Goal: Task Accomplishment & Management: Complete application form

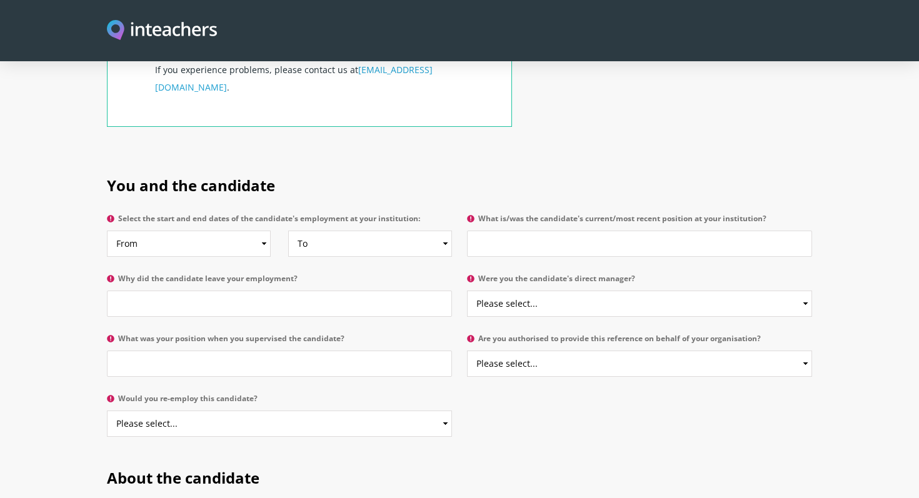
scroll to position [547, 0]
click at [264, 230] on select "From 2025 2024 2023 2022 2021 2020 2019 2018 2017 2016 2015 2014 2013 2012 2011…" at bounding box center [189, 243] width 164 height 26
click at [557, 230] on input "What is/was the candidate's current/most recent position at your institution?" at bounding box center [639, 243] width 345 height 26
type input "UOI Teacher Grade 4"
click at [258, 290] on input "Why did the candidate leave your employment?" at bounding box center [279, 303] width 345 height 26
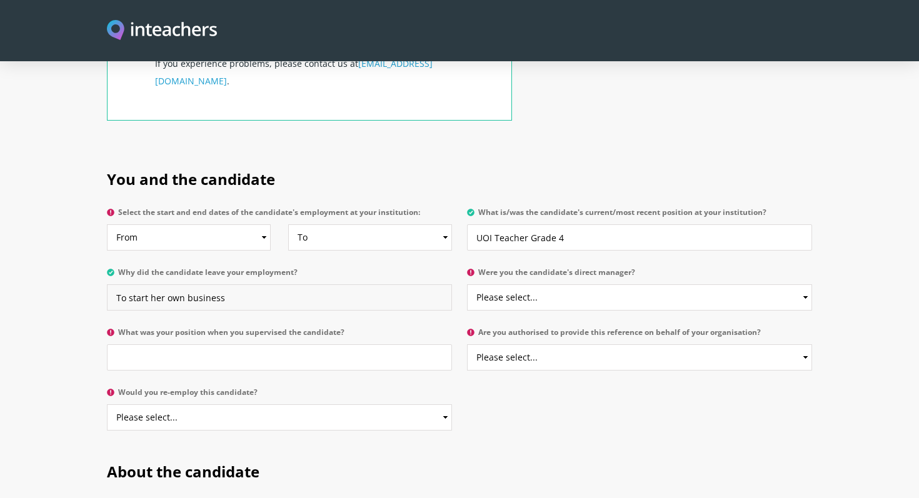
scroll to position [555, 0]
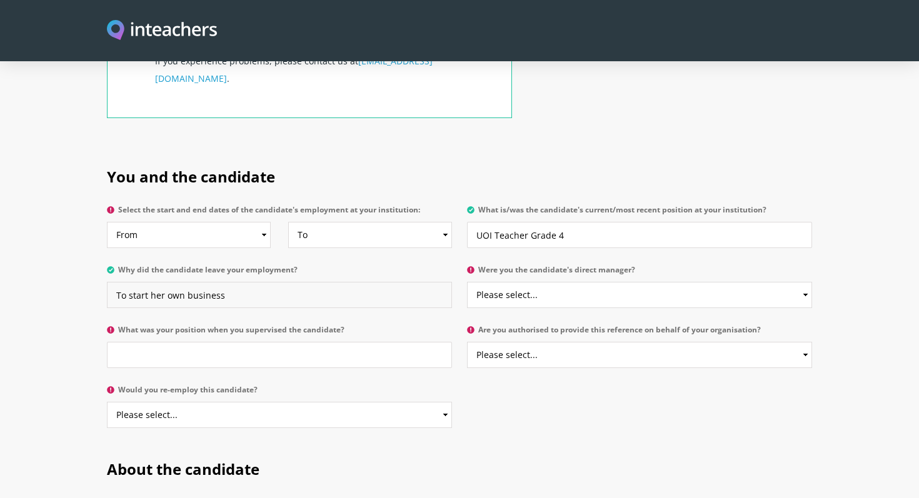
type input "To start her own business"
click at [804, 282] on select "Please select... Yes No" at bounding box center [639, 295] width 345 height 26
select select "Yes"
click at [467, 282] on select "Please select... Yes No" at bounding box center [639, 295] width 345 height 26
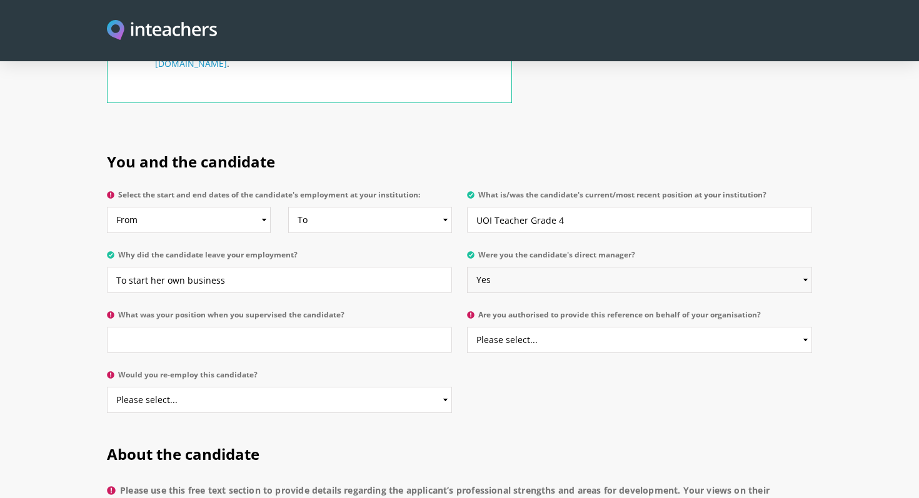
scroll to position [584, 0]
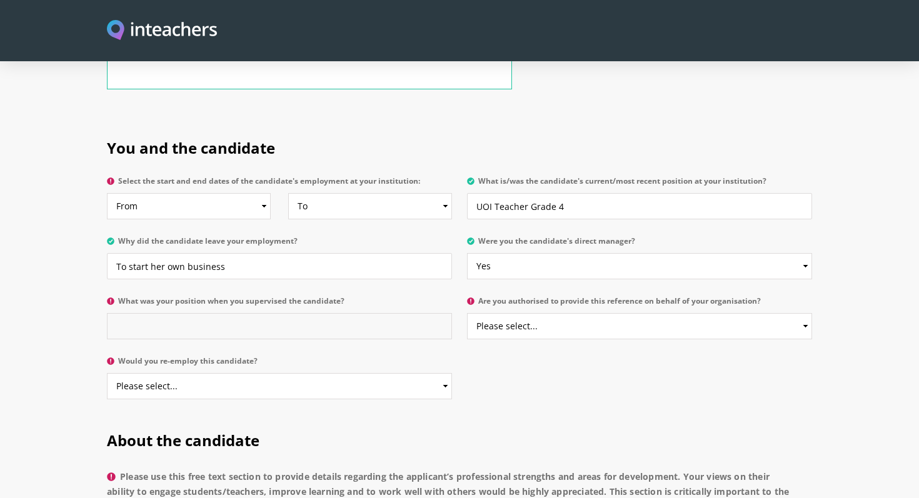
click at [344, 313] on input "What was your position when you supervised the candidate?" at bounding box center [279, 326] width 345 height 26
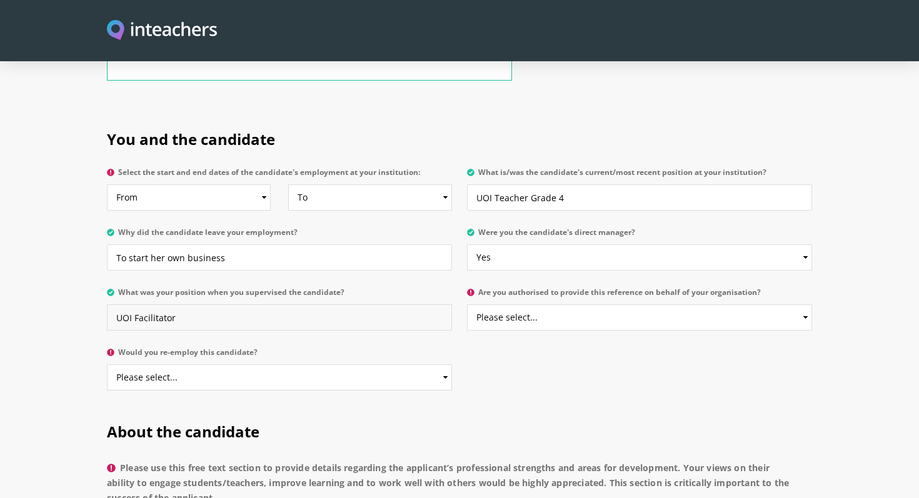
type input "UOI Facilitator"
click at [798, 304] on select "Please select... Yes No" at bounding box center [639, 317] width 345 height 26
select select "Yes"
click at [467, 304] on select "Please select... Yes No" at bounding box center [639, 317] width 345 height 26
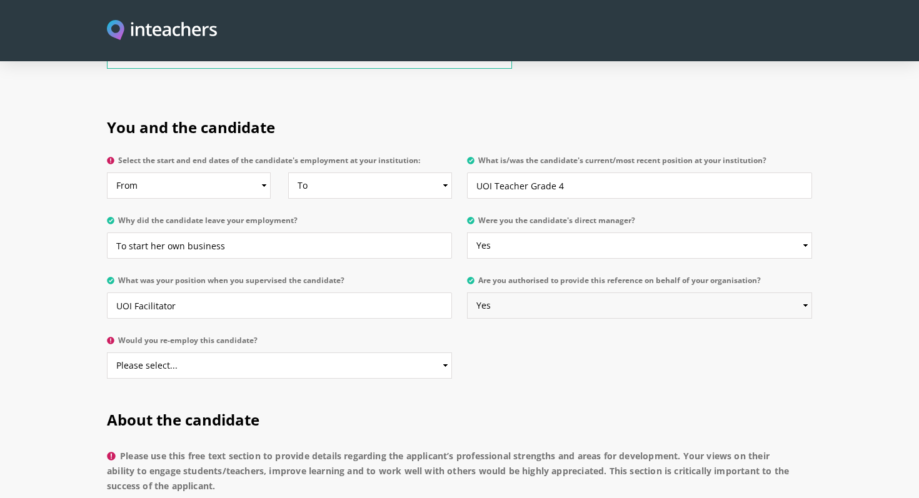
scroll to position [608, 0]
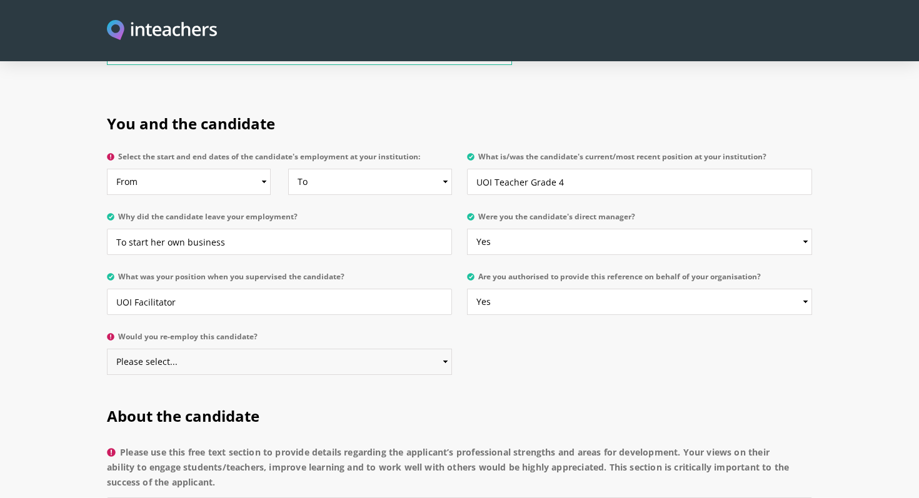
click at [444, 349] on select "Please select... Yes No" at bounding box center [279, 362] width 345 height 26
select select "Yes"
click at [107, 349] on select "Please select... Yes No" at bounding box center [279, 362] width 345 height 26
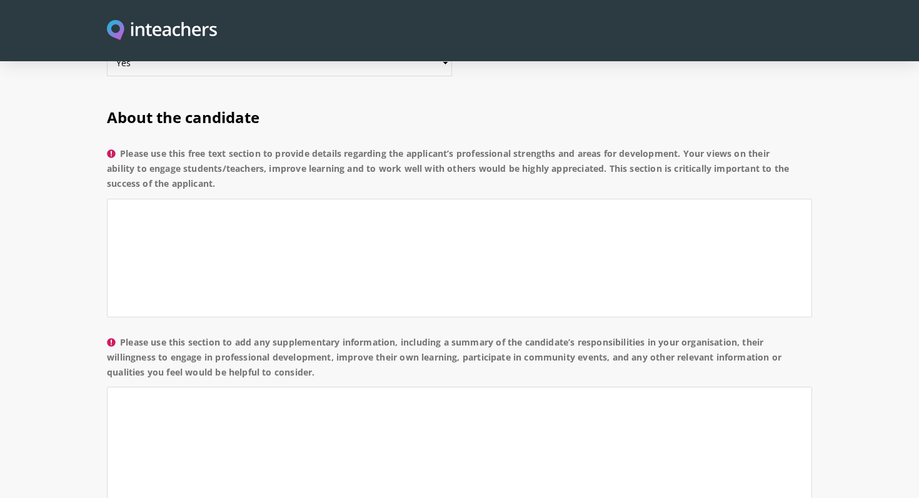
scroll to position [905, 0]
click at [199, 201] on textarea "Please use this free text section to provide details regarding the applicant’s …" at bounding box center [459, 260] width 705 height 119
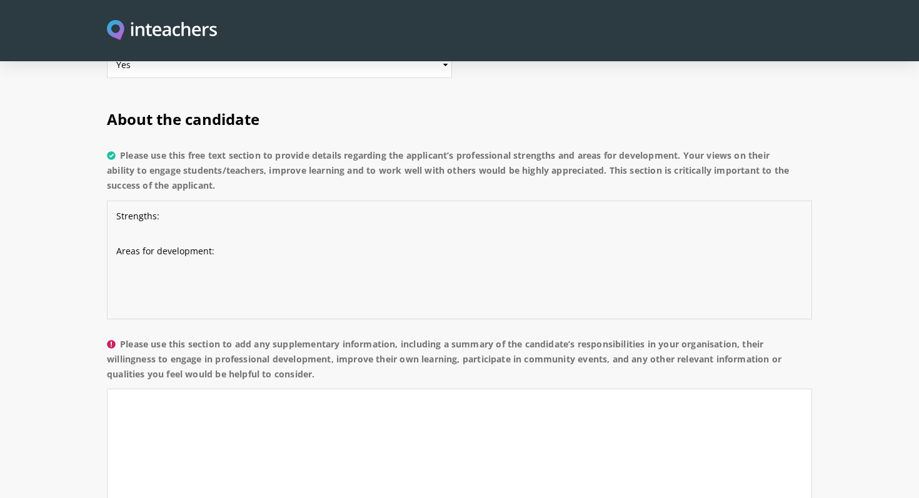
click at [202, 201] on textarea "Strengths: Areas for development:" at bounding box center [459, 260] width 705 height 119
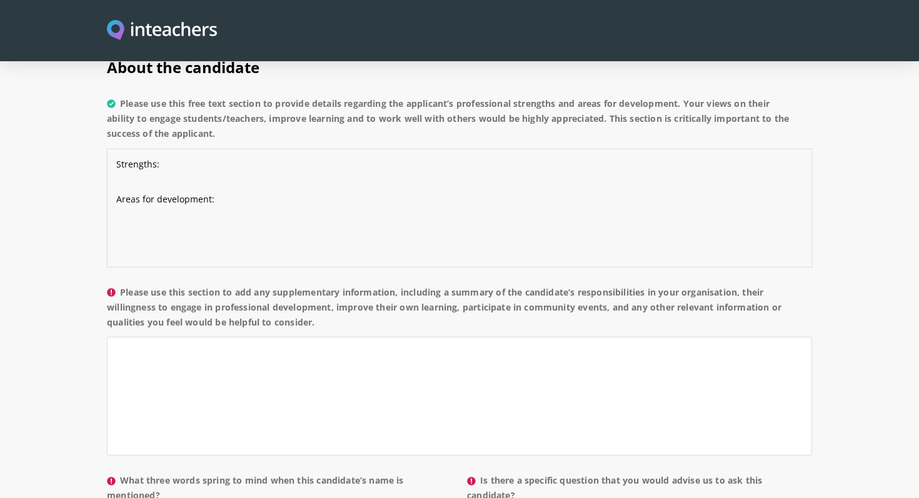
scroll to position [891, 0]
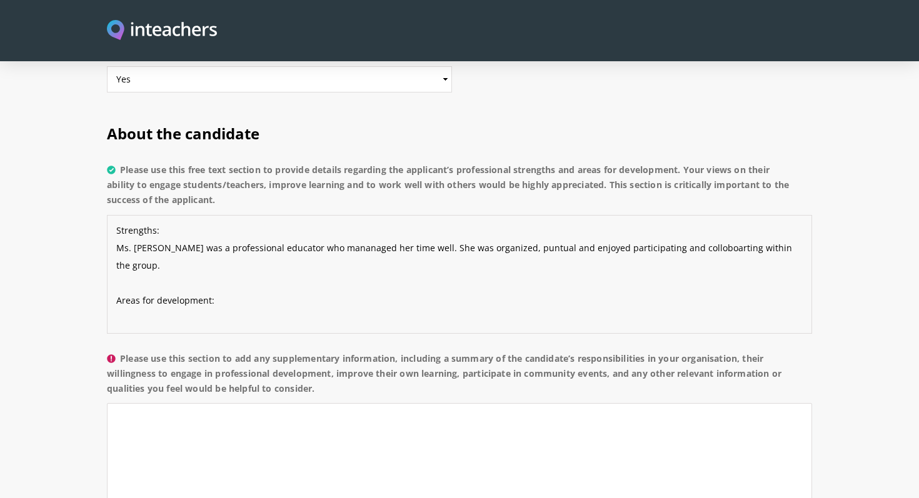
click at [670, 215] on textarea "Strengths: Ms. [PERSON_NAME] was a professional educator who mananaged her time…" at bounding box center [459, 274] width 705 height 119
click at [682, 215] on textarea "Strengths: Ms. [PERSON_NAME] was a professional educator who mananaged her time…" at bounding box center [459, 274] width 705 height 119
click at [783, 215] on textarea "Strengths: Ms. [PERSON_NAME] was a professional educator who mananaged her time…" at bounding box center [459, 274] width 705 height 119
click at [138, 279] on textarea "Strengths: Ms. [PERSON_NAME] was a professional educator who mananaged her time…" at bounding box center [459, 274] width 705 height 119
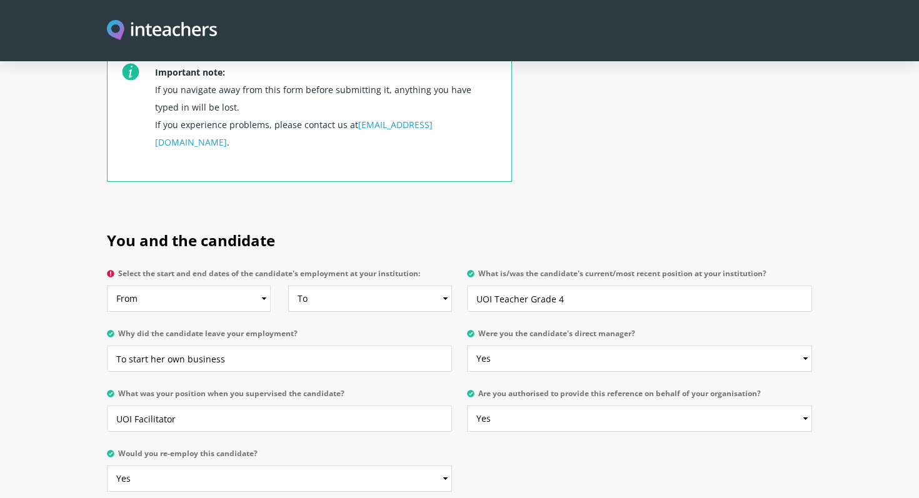
scroll to position [493, 0]
type textarea "Strengths: Ms. [PERSON_NAME] was a professional educator who mananaged her time…"
click at [261, 284] on select "From 2025 2024 2023 2022 2021 2020 2019 2018 2017 2016 2015 2014 2013 2012 2011…" at bounding box center [189, 297] width 164 height 26
select select "2019"
click at [107, 284] on select "From 2025 2024 2023 2022 2021 2020 2019 2018 2017 2016 2015 2014 2013 2012 2011…" at bounding box center [189, 297] width 164 height 26
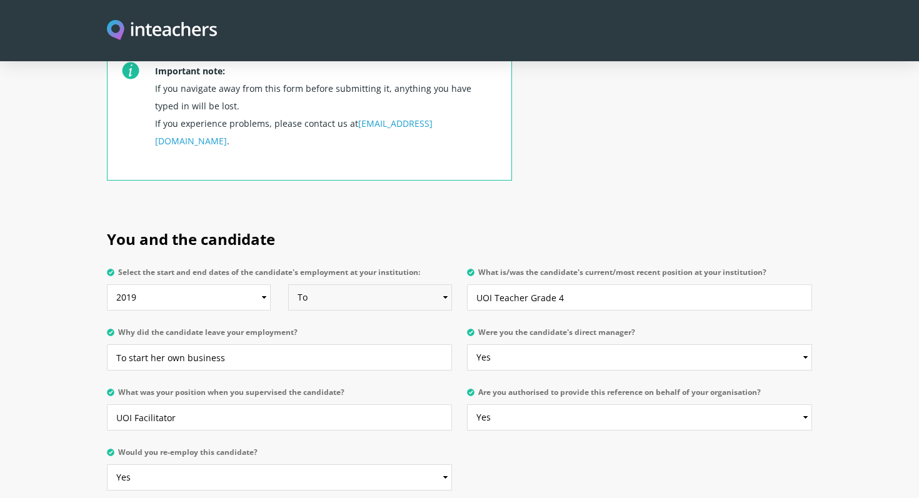
click at [444, 284] on select "To Currently 2025 2024 2023 2022 2021 2020 2019 2018 2017 2016 2015 2014 2013 2…" at bounding box center [370, 297] width 164 height 26
select select "2021"
click at [288, 284] on select "To Currently 2025 2024 2023 2022 2021 2020 2019 2018 2017 2016 2015 2014 2013 2…" at bounding box center [370, 297] width 164 height 26
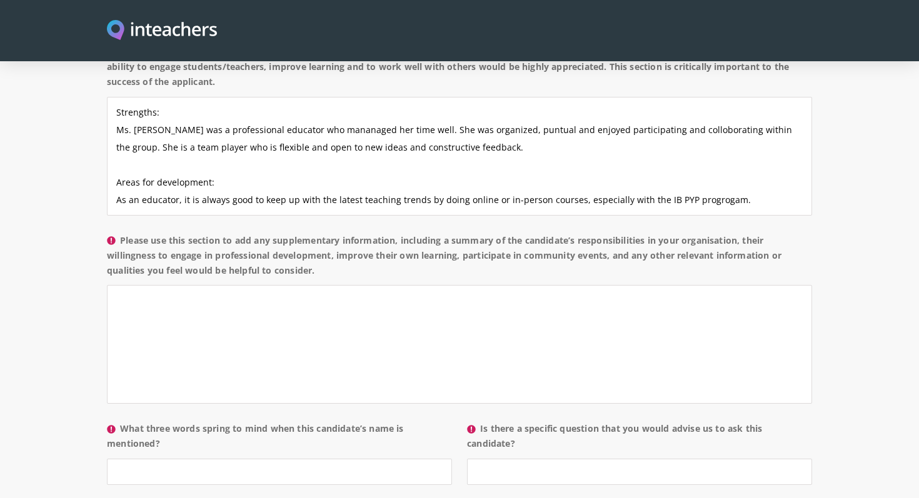
scroll to position [1006, 0]
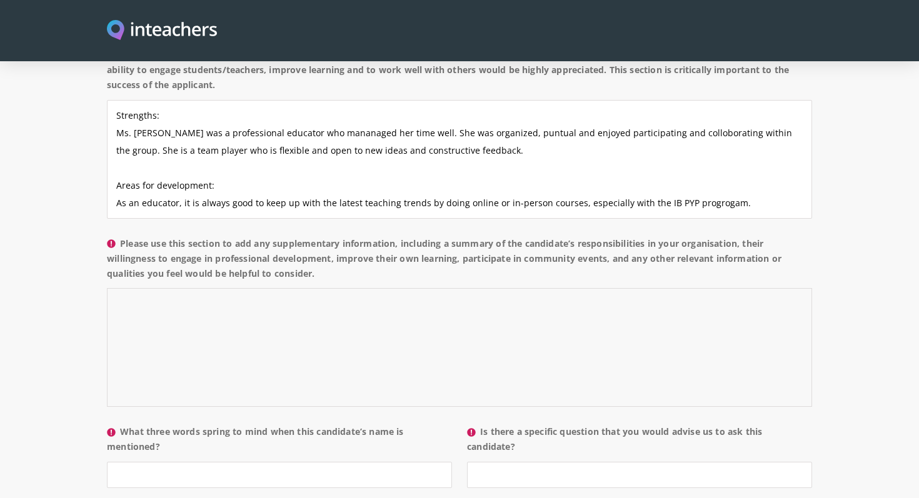
click at [187, 288] on textarea "Please use this section to add any supplementary information, including a summa…" at bounding box center [459, 347] width 705 height 119
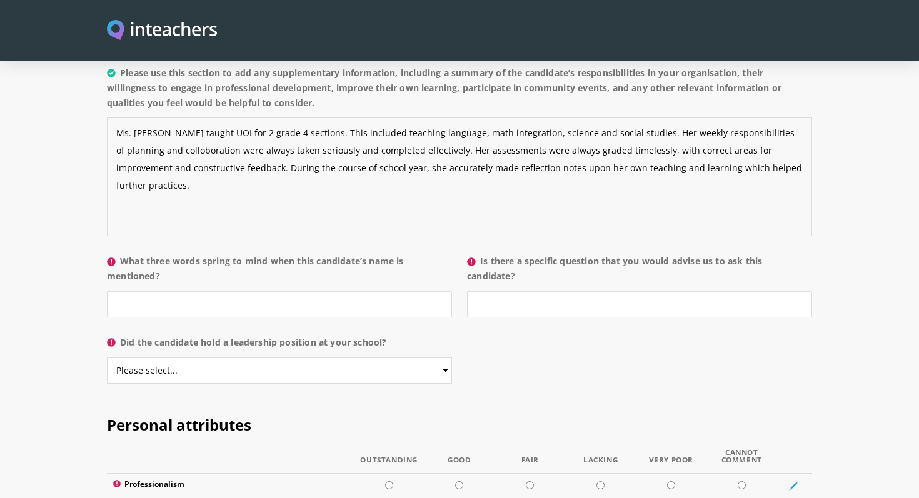
scroll to position [1190, 0]
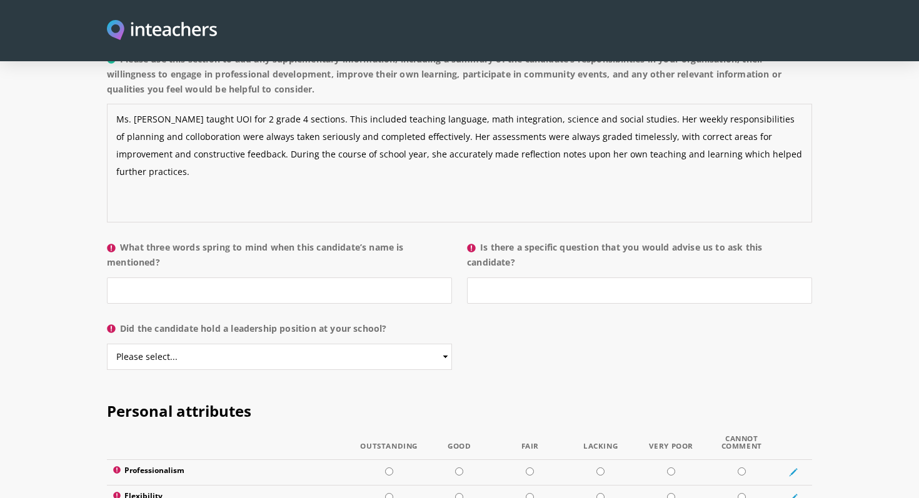
type textarea "Ms. [PERSON_NAME] taught UOI for 2 grade 4 sections. This included teaching lan…"
click at [364, 278] on input "What three words spring to mind when this candidate’s name is mentioned?" at bounding box center [279, 291] width 345 height 26
type input "organized, energetic and confident."
click at [633, 278] on input "Is there a specific question that you would advise us to ask this candidate?" at bounding box center [639, 291] width 345 height 26
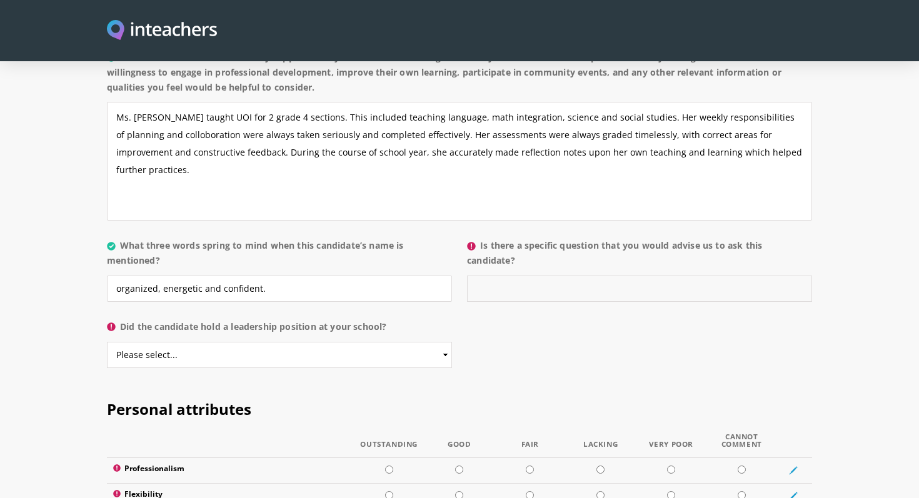
scroll to position [1199, 0]
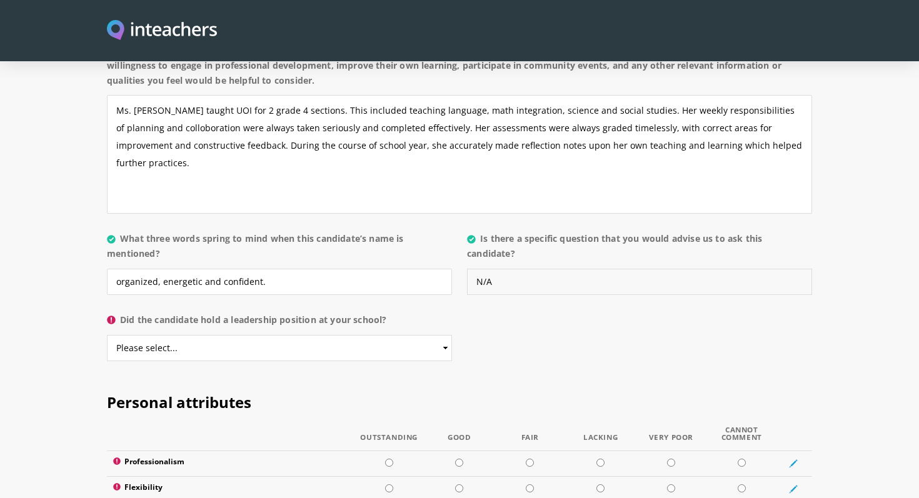
type input "N/A"
click at [276, 335] on select "Please select... Yes No" at bounding box center [279, 348] width 345 height 26
select select "No"
click at [107, 335] on select "Please select... Yes No" at bounding box center [279, 348] width 345 height 26
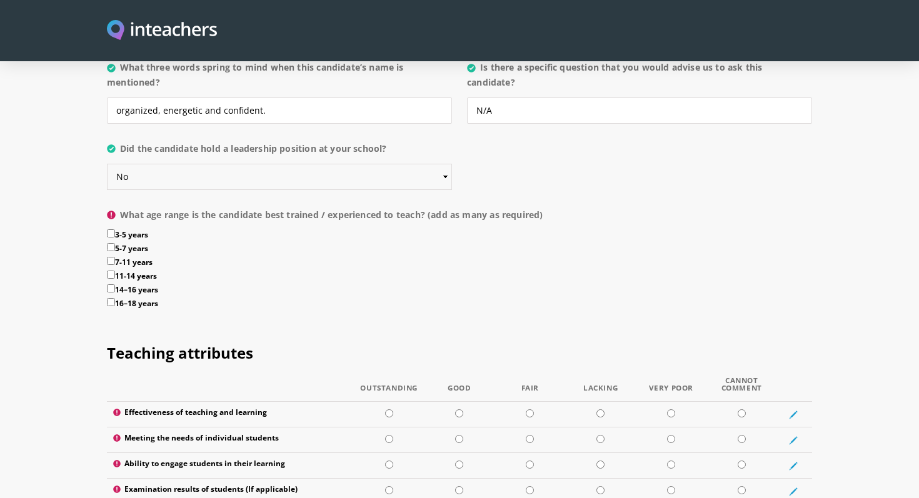
scroll to position [1369, 0]
click at [111, 258] on input "7-11 years" at bounding box center [111, 262] width 8 height 8
checkbox input "true"
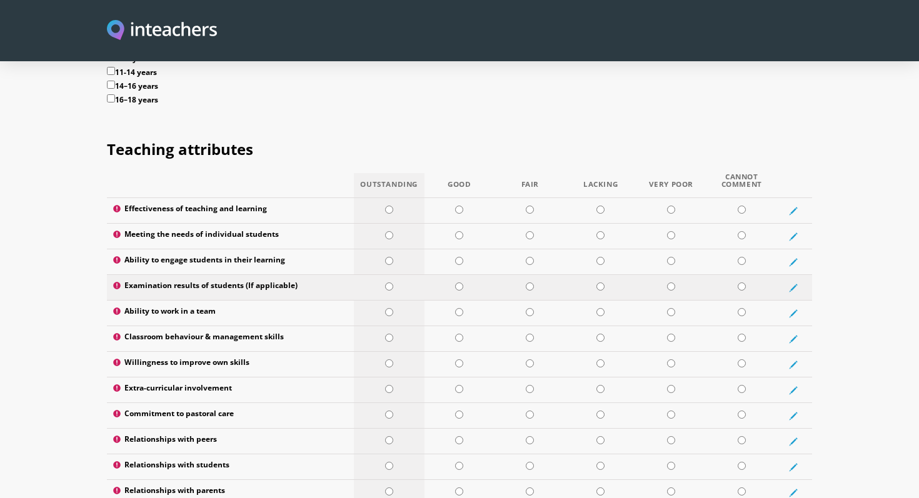
scroll to position [1581, 0]
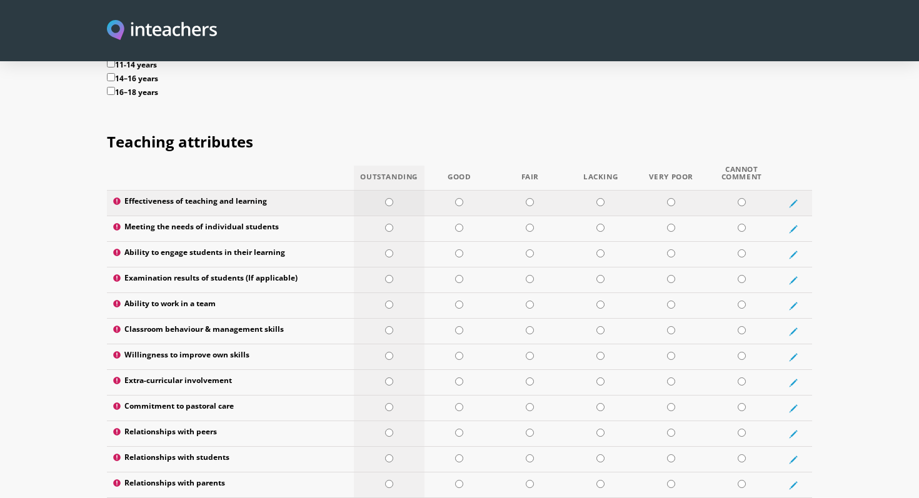
click at [384, 191] on td at bounding box center [389, 204] width 71 height 26
radio input "true"
click at [459, 224] on input "radio" at bounding box center [459, 228] width 8 height 8
radio input "true"
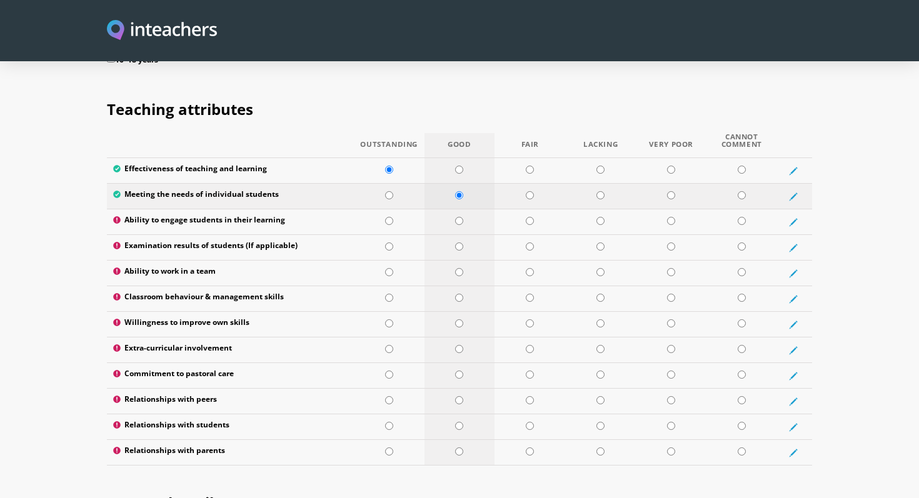
scroll to position [1614, 0]
click at [389, 216] on input "radio" at bounding box center [389, 220] width 8 height 8
radio input "true"
click at [389, 242] on input "radio" at bounding box center [389, 246] width 8 height 8
radio input "true"
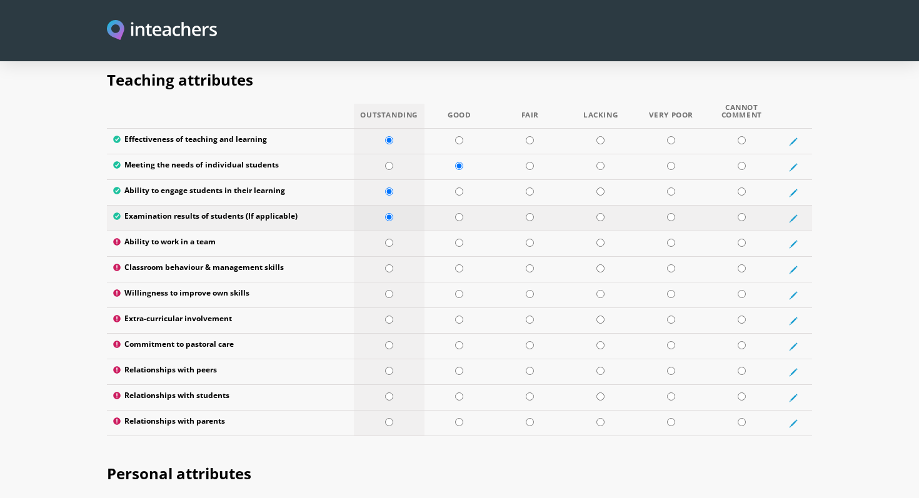
scroll to position [1644, 0]
click at [389, 238] on input "radio" at bounding box center [389, 242] width 8 height 8
radio input "true"
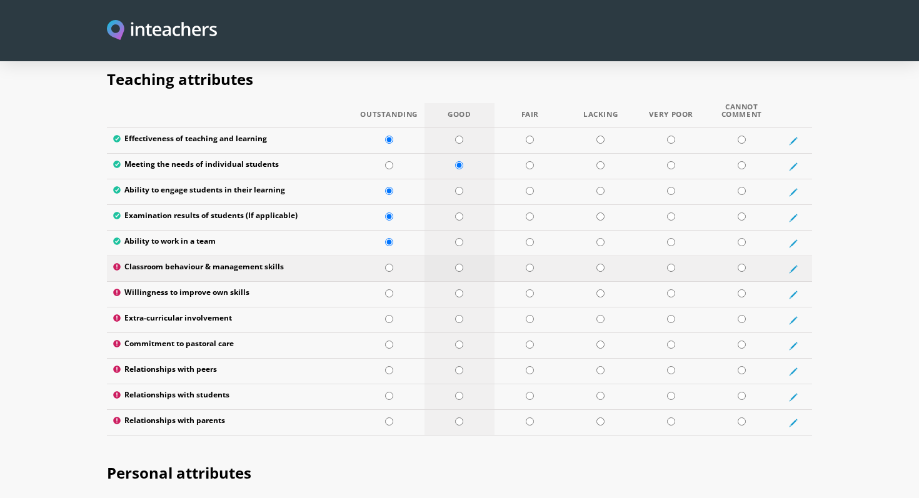
click at [459, 264] on input "radio" at bounding box center [459, 268] width 8 height 8
radio input "true"
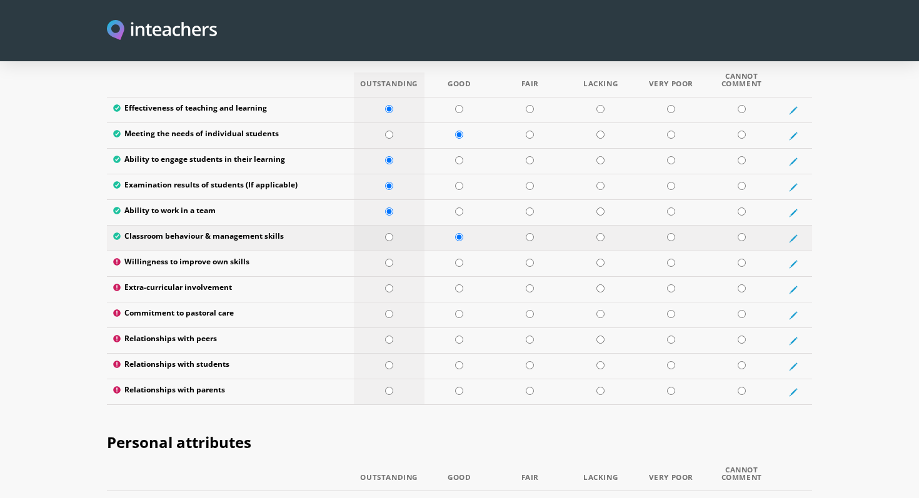
scroll to position [1676, 0]
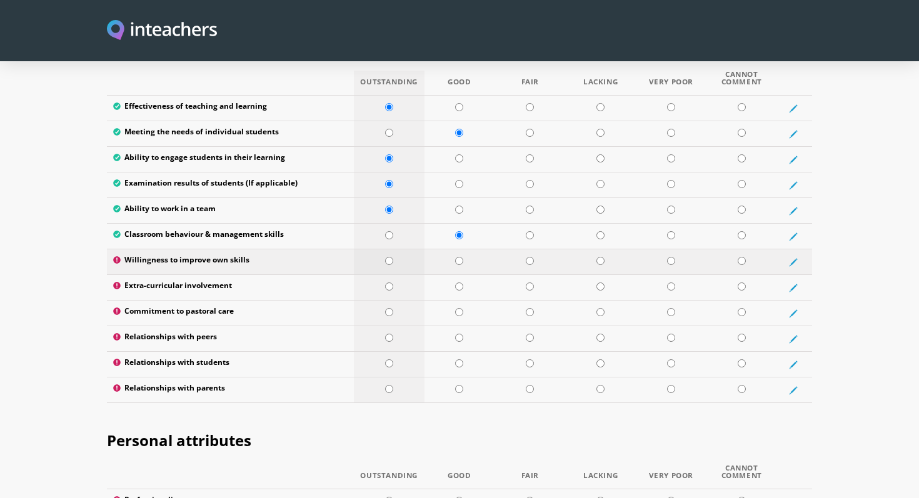
click at [389, 257] on input "radio" at bounding box center [389, 261] width 8 height 8
radio input "true"
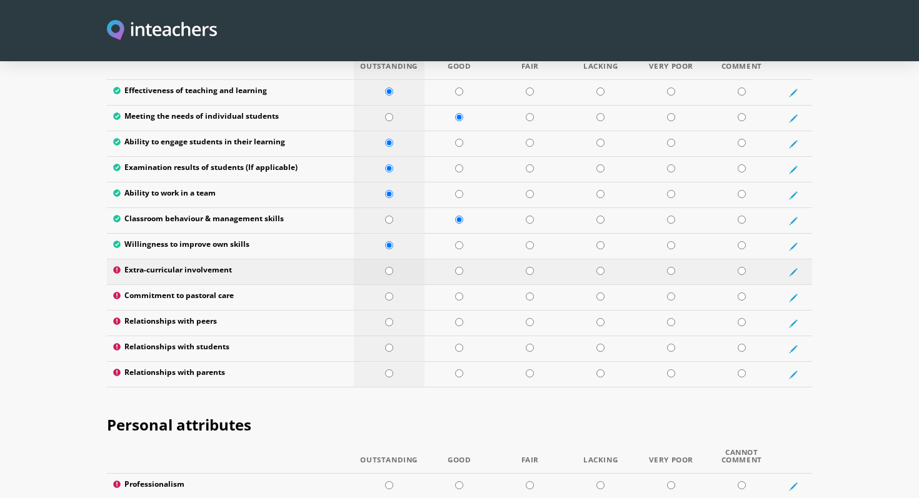
scroll to position [1693, 0]
click at [736, 259] on td at bounding box center [741, 272] width 71 height 26
radio input "true"
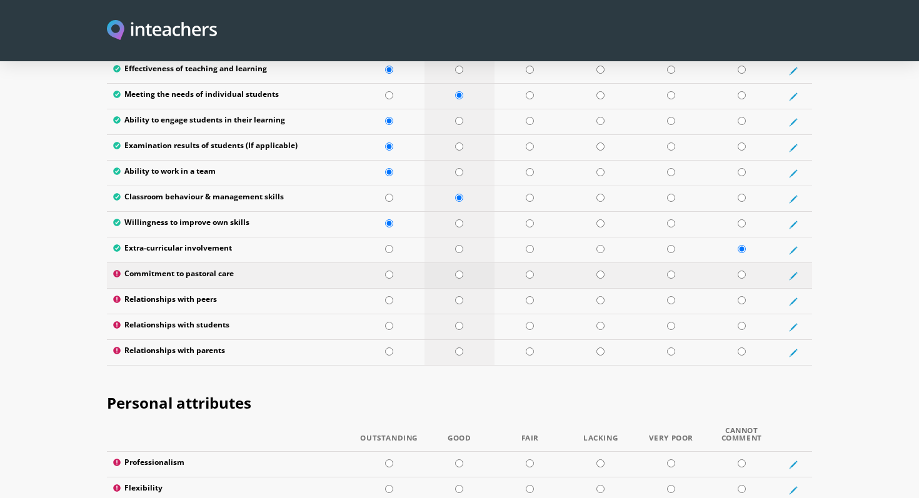
scroll to position [1718, 0]
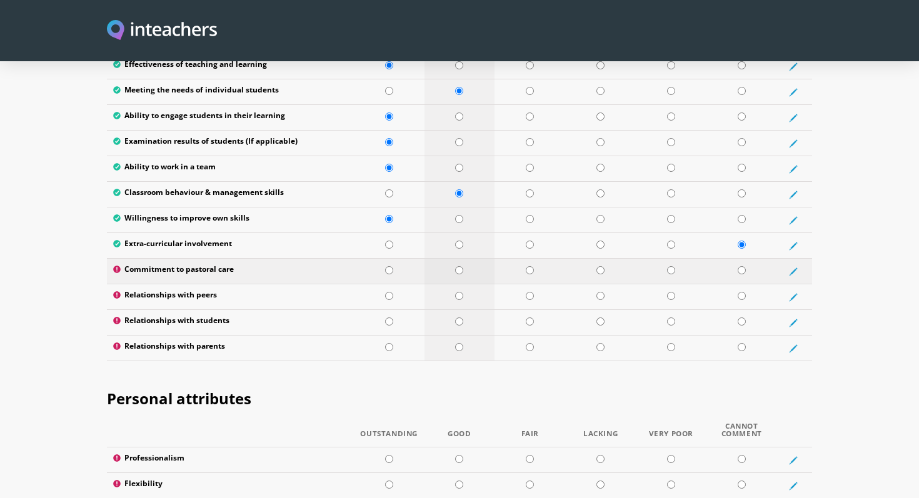
click at [459, 266] on input "radio" at bounding box center [459, 270] width 8 height 8
radio input "true"
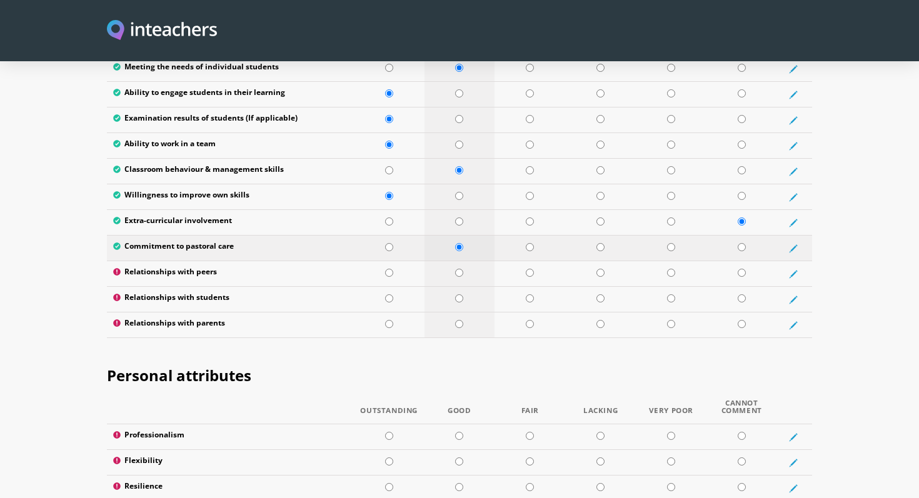
scroll to position [1742, 0]
click at [389, 268] on input "radio" at bounding box center [389, 272] width 8 height 8
radio input "true"
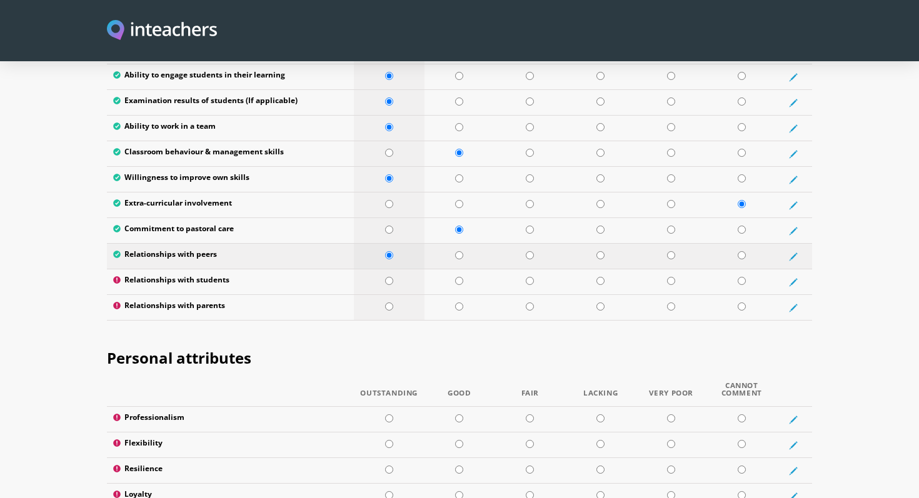
scroll to position [1763, 0]
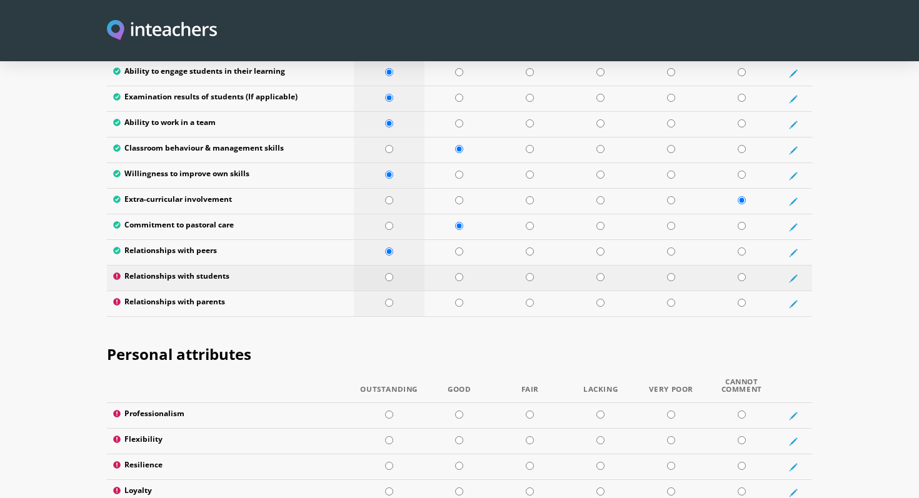
click at [389, 273] on input "radio" at bounding box center [389, 277] width 8 height 8
radio input "true"
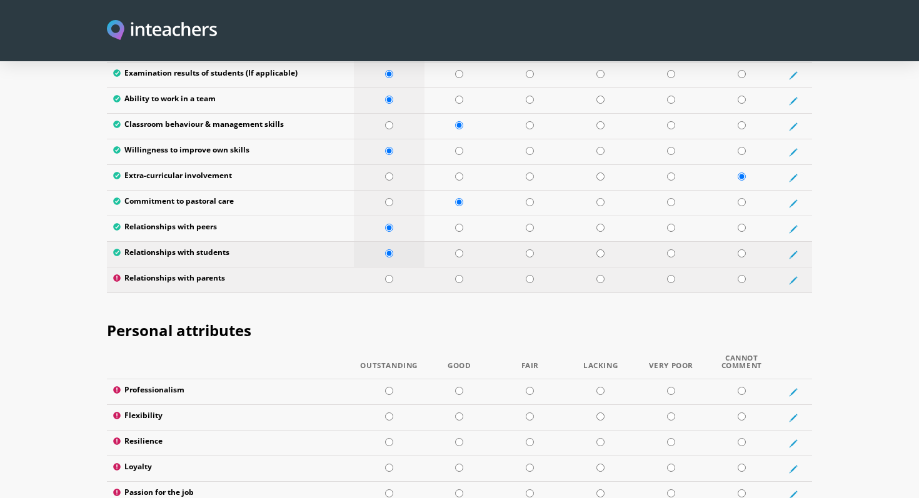
scroll to position [1785, 0]
click at [389, 276] on input "radio" at bounding box center [389, 280] width 8 height 8
radio input "true"
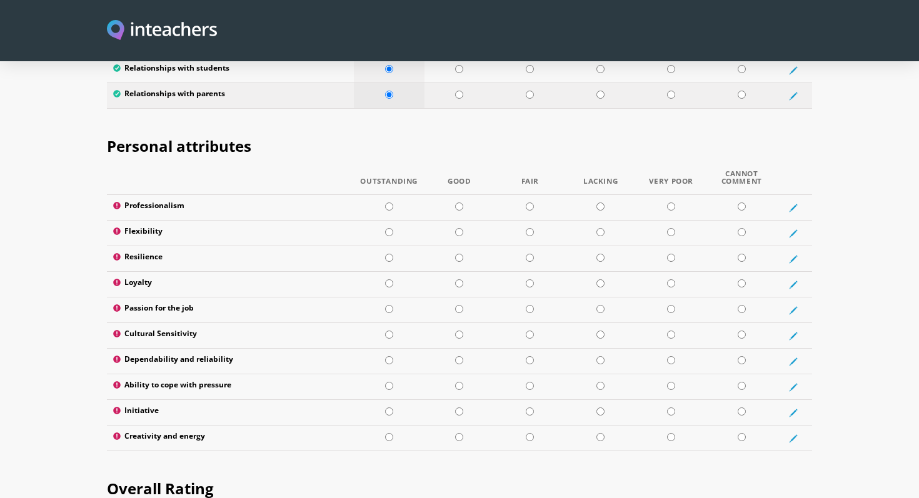
scroll to position [1972, 0]
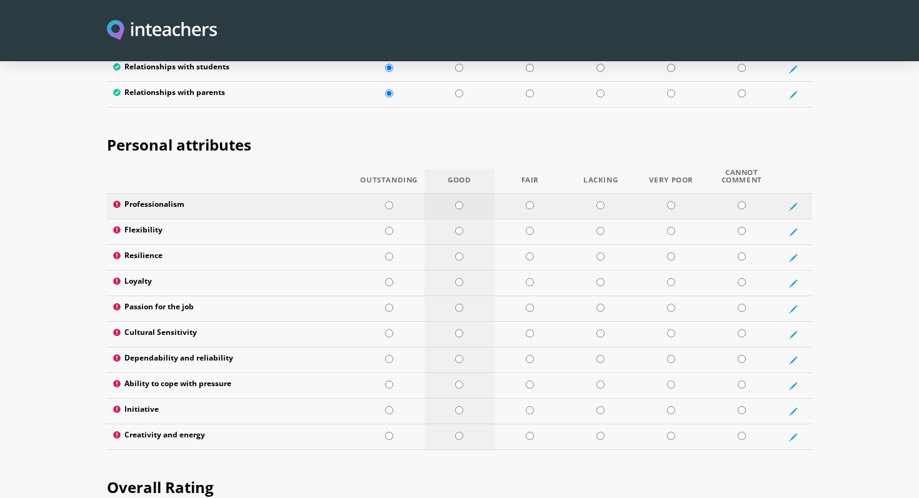
click at [459, 201] on input "radio" at bounding box center [459, 205] width 8 height 8
radio input "true"
click at [459, 227] on input "radio" at bounding box center [459, 231] width 8 height 8
radio input "true"
click at [386, 227] on input "radio" at bounding box center [389, 231] width 8 height 8
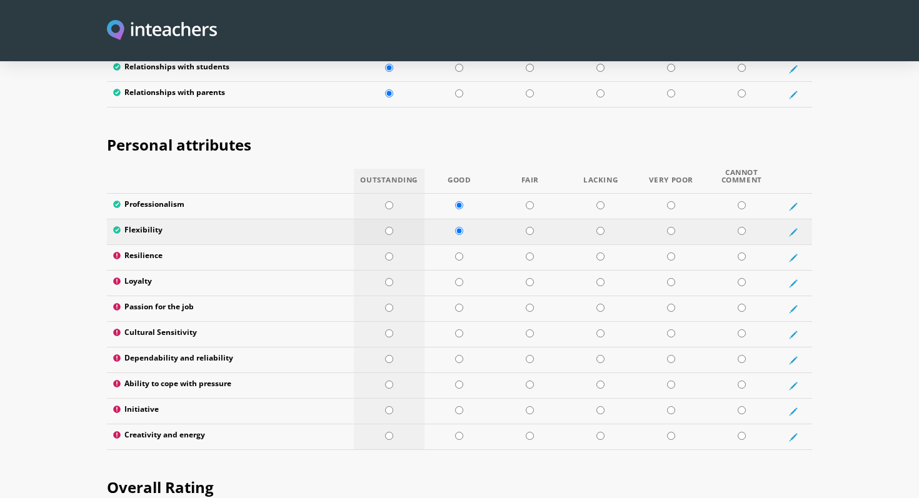
radio input "true"
click at [388, 253] on input "radio" at bounding box center [389, 257] width 8 height 8
radio input "true"
click at [389, 278] on input "radio" at bounding box center [389, 282] width 8 height 8
radio input "true"
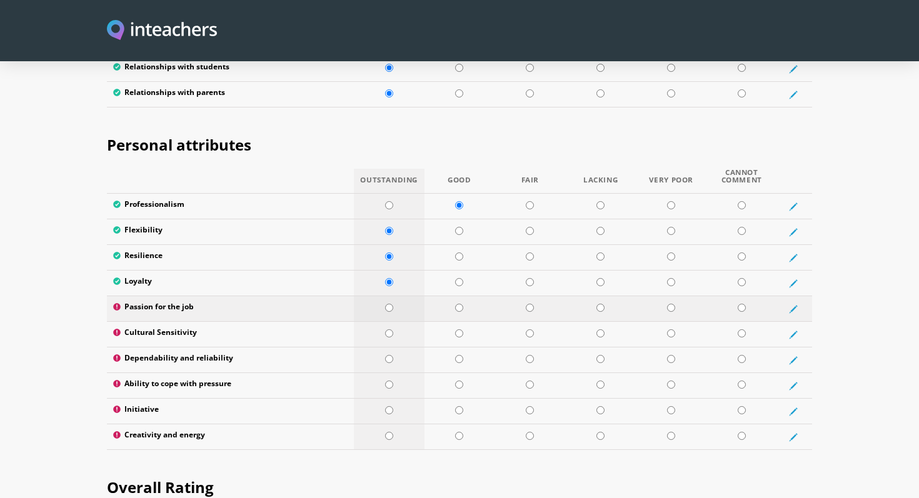
click at [389, 304] on input "radio" at bounding box center [389, 308] width 8 height 8
radio input "true"
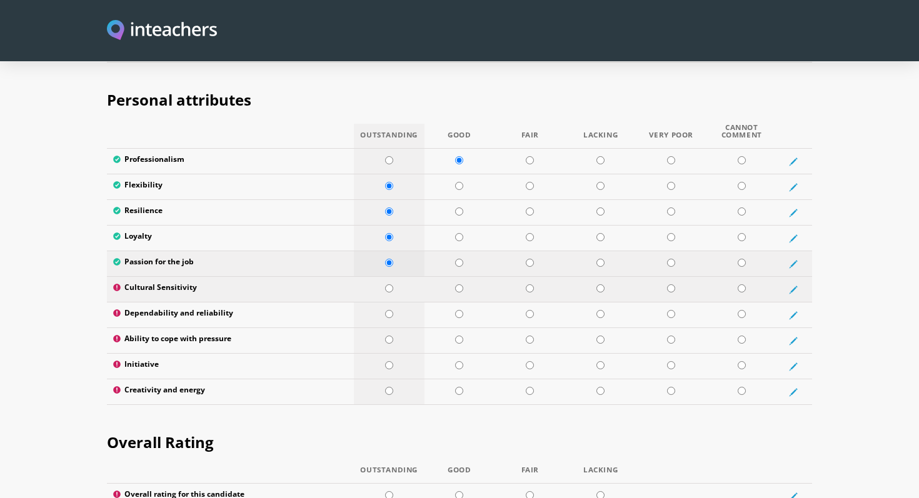
scroll to position [2021, 0]
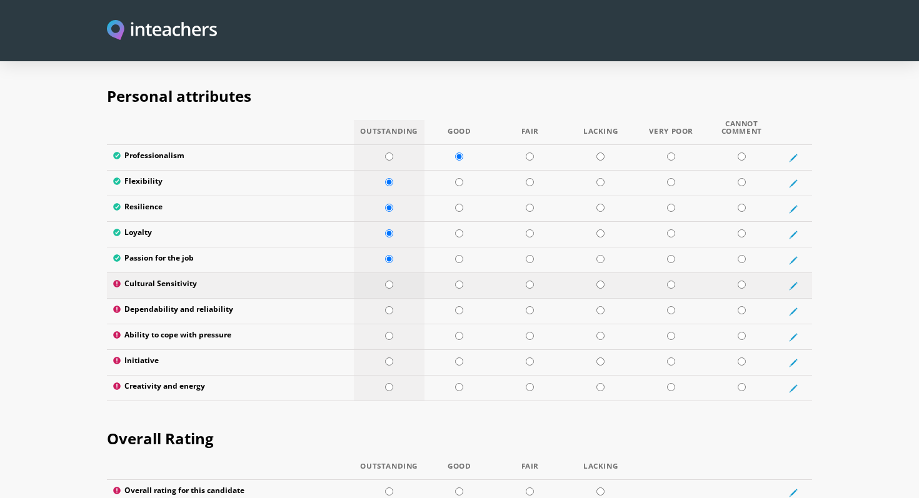
click at [389, 281] on input "radio" at bounding box center [389, 285] width 8 height 8
radio input "true"
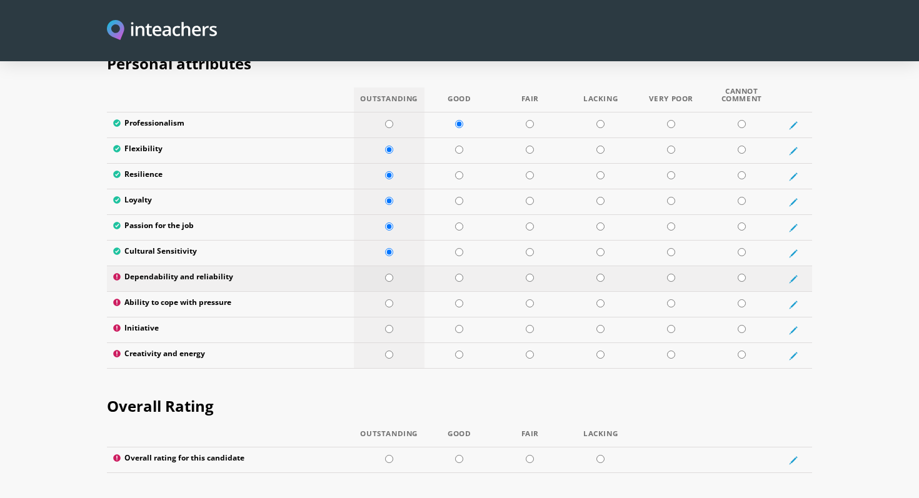
click at [389, 274] on input "radio" at bounding box center [389, 278] width 8 height 8
radio input "true"
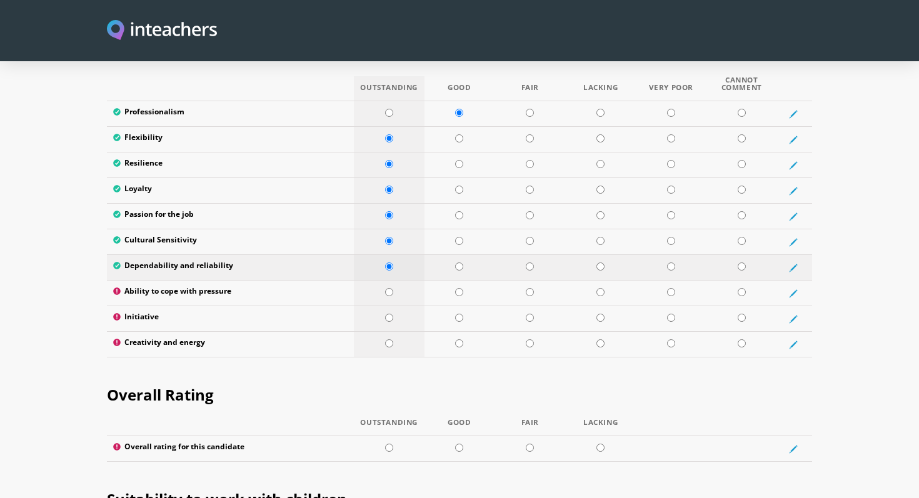
scroll to position [2067, 0]
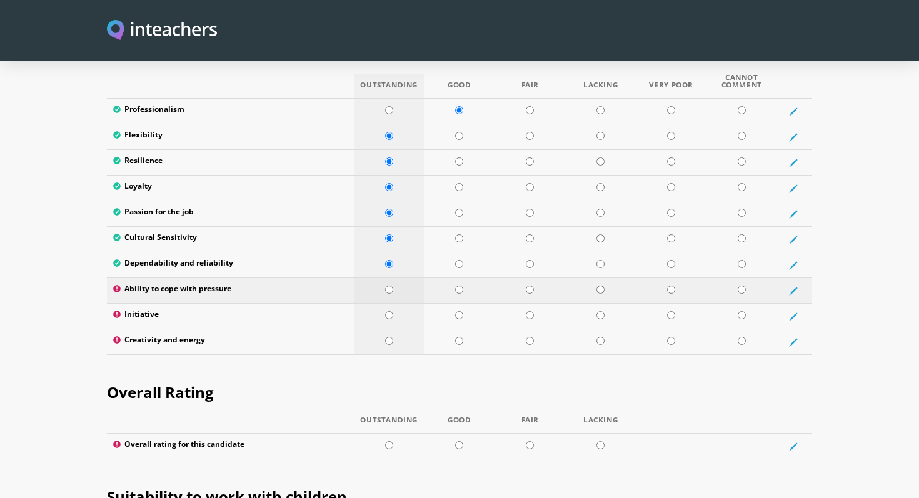
click at [389, 286] on input "radio" at bounding box center [389, 290] width 8 height 8
radio input "true"
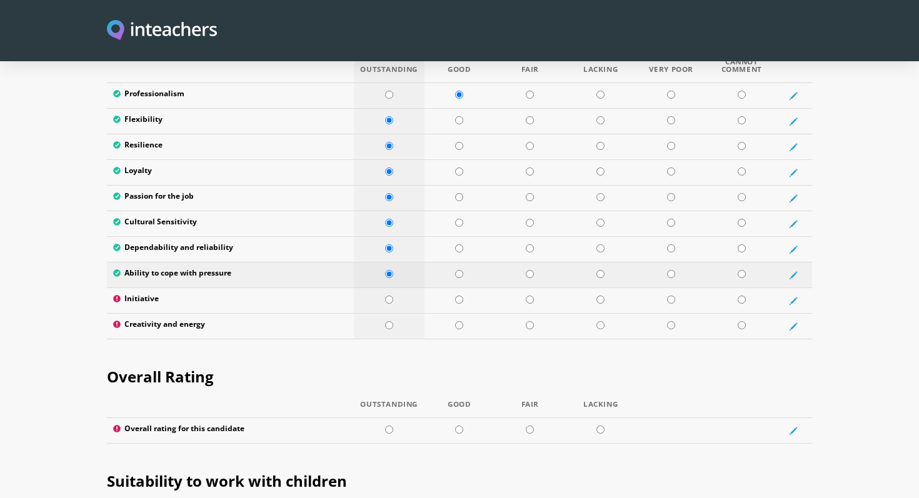
scroll to position [2086, 0]
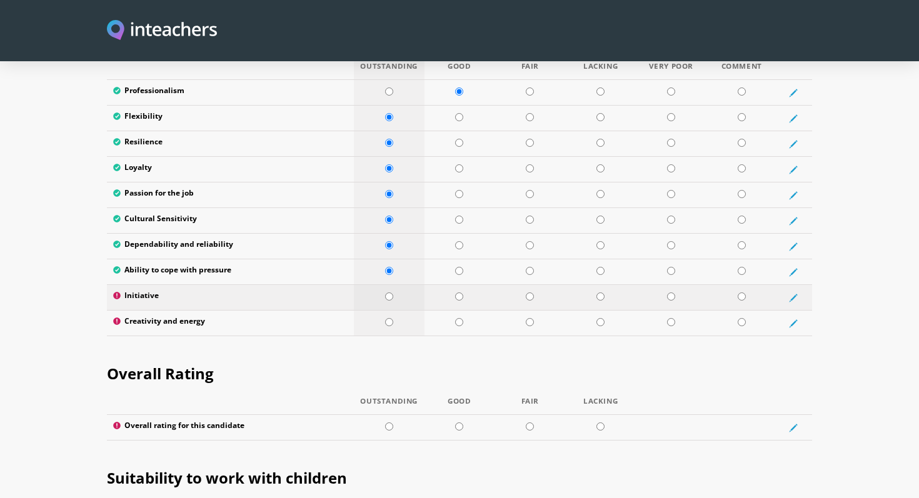
click at [389, 293] on input "radio" at bounding box center [389, 297] width 8 height 8
radio input "true"
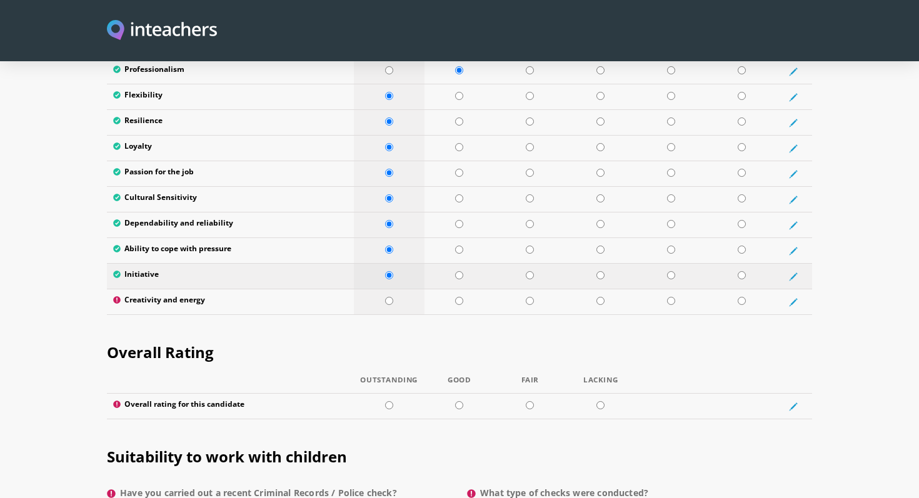
scroll to position [2108, 0]
click at [388, 296] on input "radio" at bounding box center [389, 300] width 8 height 8
radio input "true"
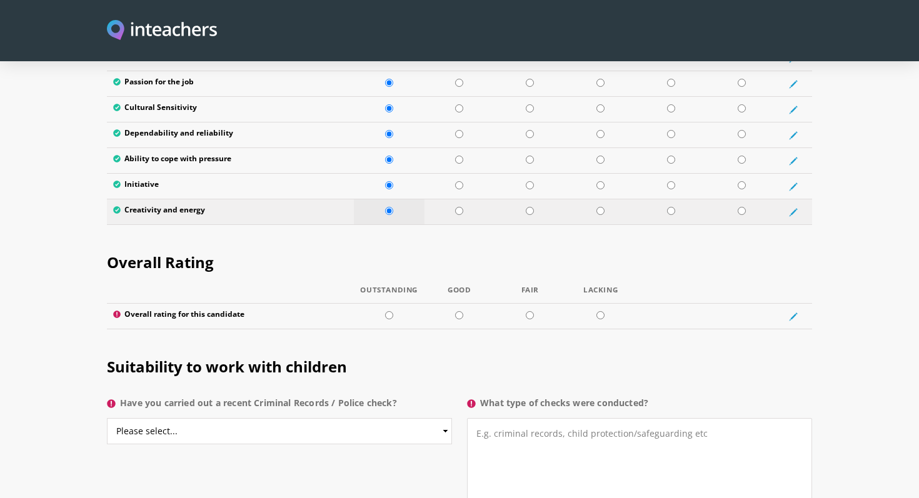
scroll to position [2198, 0]
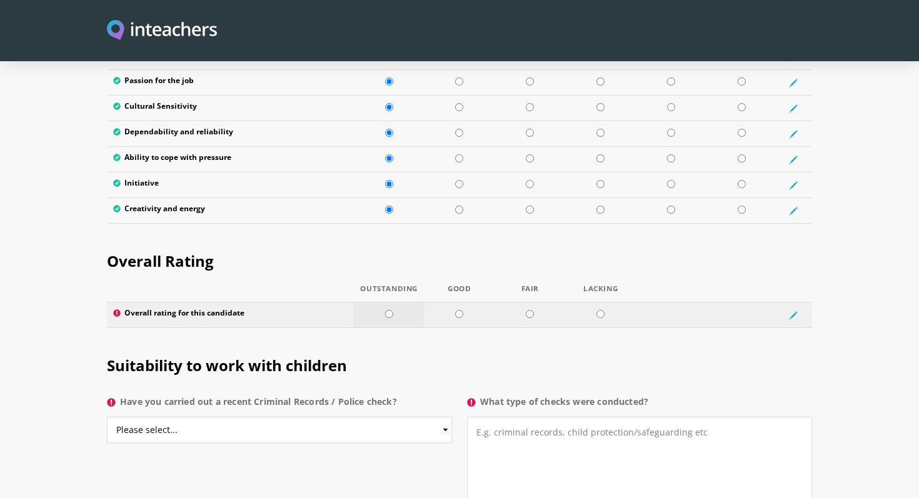
click at [389, 310] on input "radio" at bounding box center [389, 314] width 8 height 8
radio input "true"
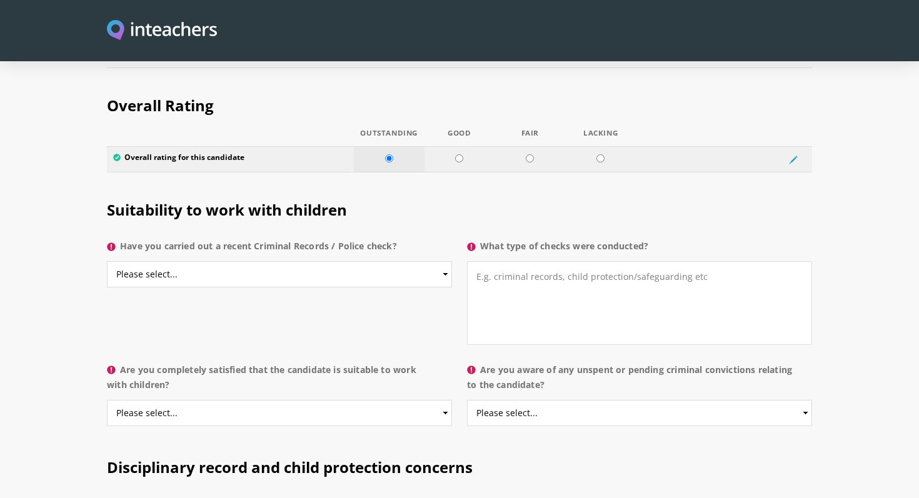
scroll to position [2355, 0]
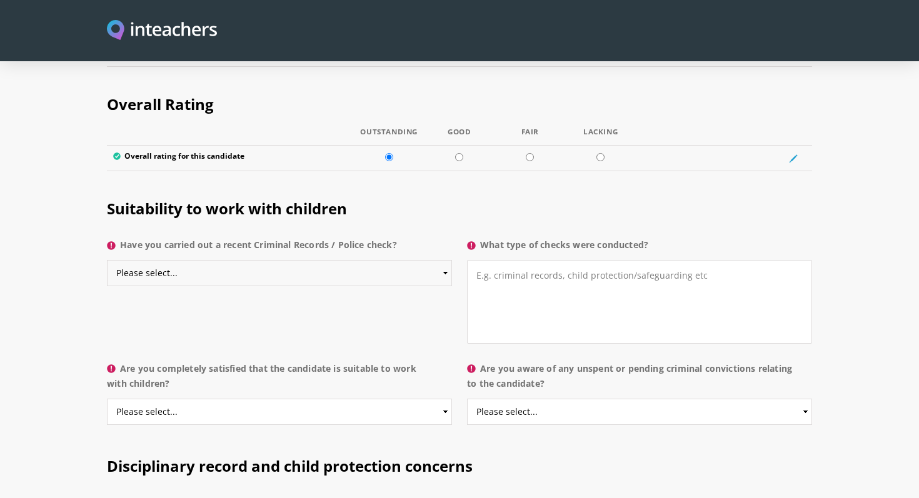
click at [442, 260] on select "Please select... Yes No Do not know" at bounding box center [279, 273] width 345 height 26
select select "Do not know"
click at [107, 260] on select "Please select... Yes No Do not know" at bounding box center [279, 273] width 345 height 26
click at [541, 260] on textarea "What type of checks were conducted?" at bounding box center [639, 302] width 345 height 84
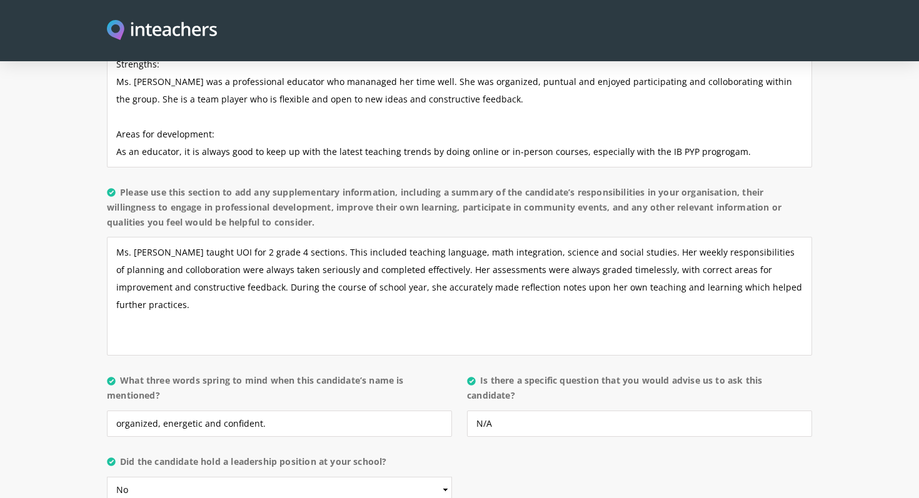
scroll to position [1056, 0]
type textarea "N/A"
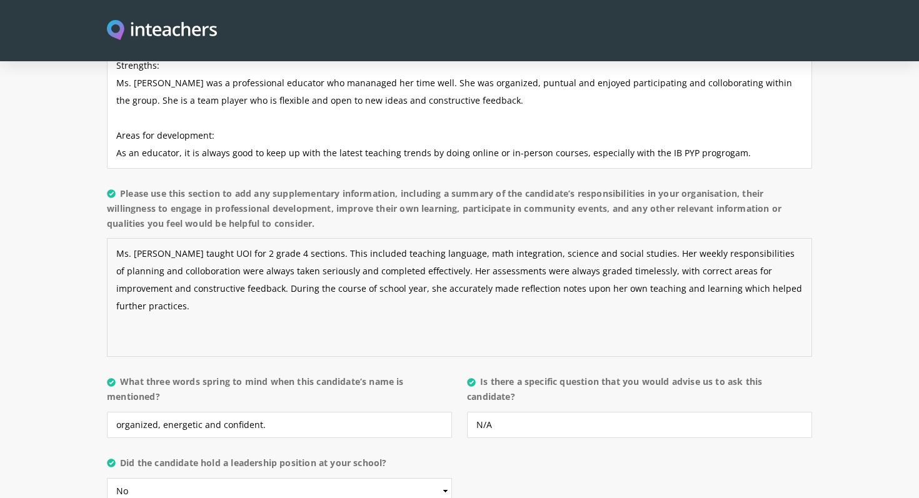
click at [782, 254] on textarea "Ms. [PERSON_NAME] taught UOI for 2 grade 4 sections. This included teaching lan…" at bounding box center [459, 297] width 705 height 119
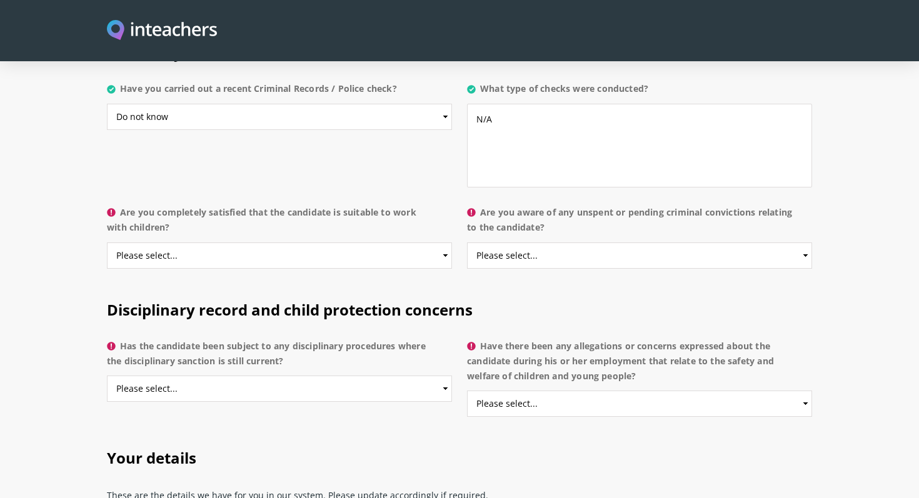
scroll to position [2514, 0]
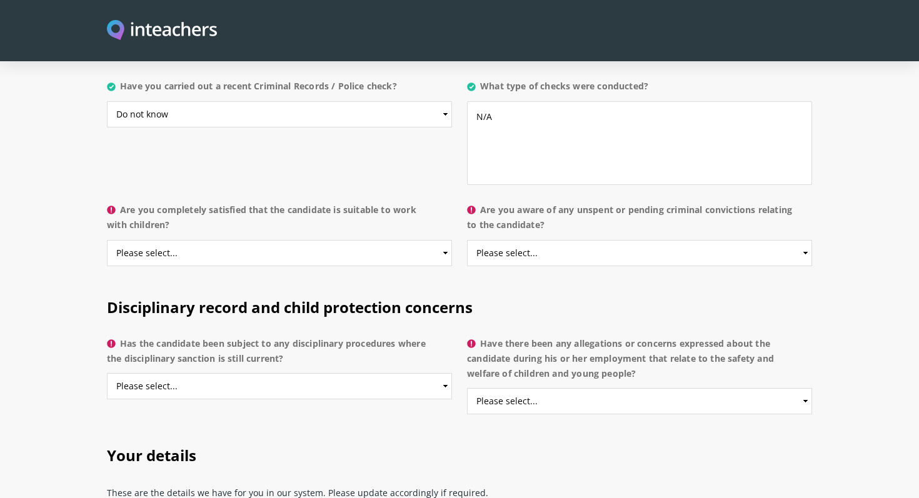
type textarea "Ms. [PERSON_NAME] taught UOI for 2 grade 4 sections. This included teaching lan…"
click at [444, 240] on select "Please select... Yes No Do not know" at bounding box center [279, 253] width 345 height 26
select select "Yes"
click at [107, 240] on select "Please select... Yes No Do not know" at bounding box center [279, 253] width 345 height 26
click at [801, 240] on select "Please select... Yes No Do not know" at bounding box center [639, 253] width 345 height 26
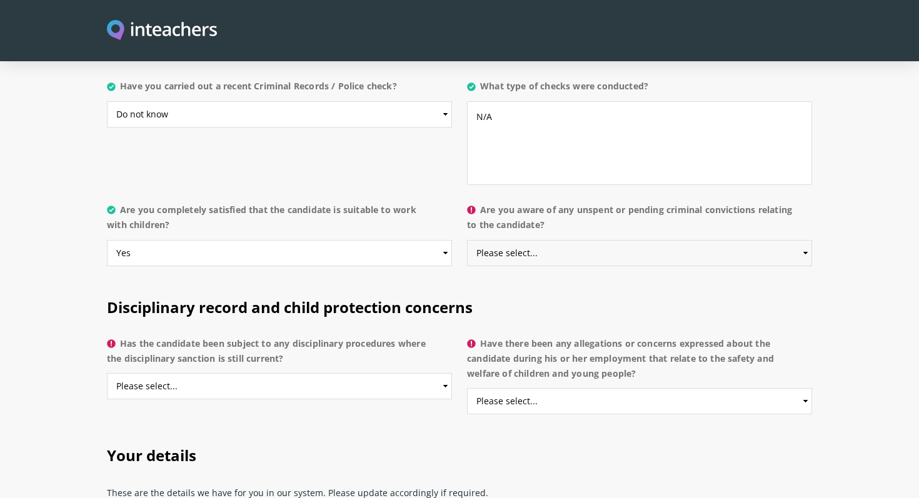
select select "No"
click at [467, 240] on select "Please select... Yes No Do not know" at bounding box center [639, 253] width 345 height 26
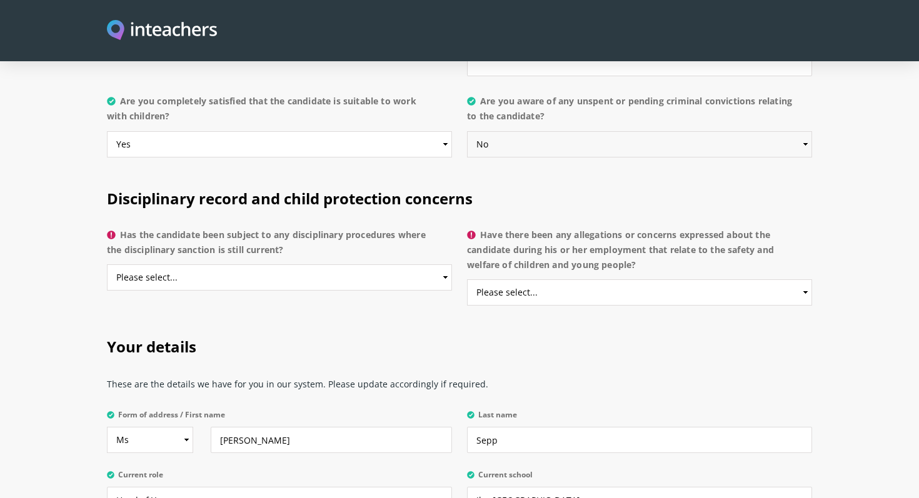
scroll to position [2642, 0]
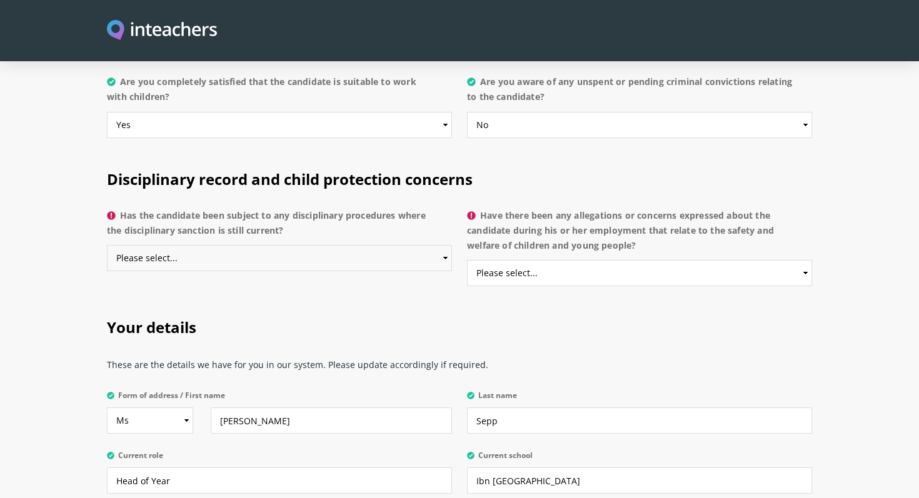
click at [441, 245] on select "Please select... Yes No Do not know" at bounding box center [279, 258] width 345 height 26
select select "No"
click at [107, 245] on select "Please select... Yes No Do not know" at bounding box center [279, 258] width 345 height 26
click at [613, 260] on select "Please select... Yes No Do not know" at bounding box center [639, 273] width 345 height 26
select select "No"
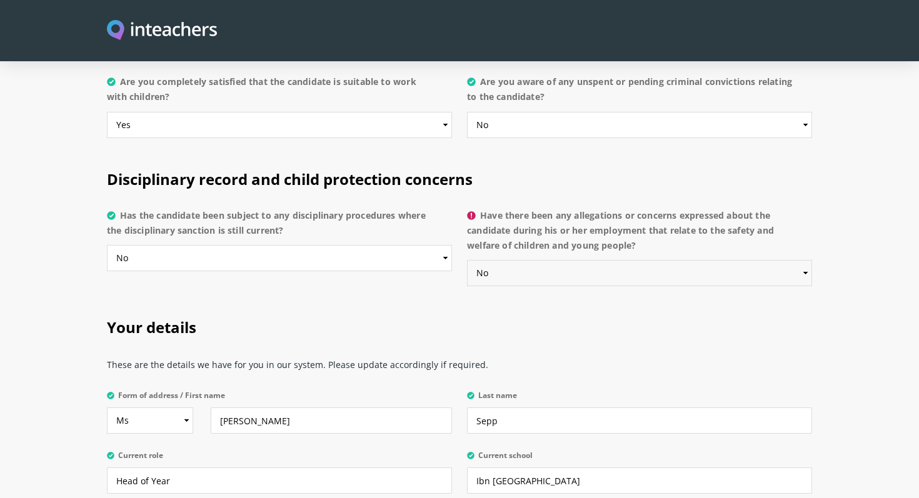
click at [467, 260] on select "Please select... Yes No Do not know" at bounding box center [639, 273] width 345 height 26
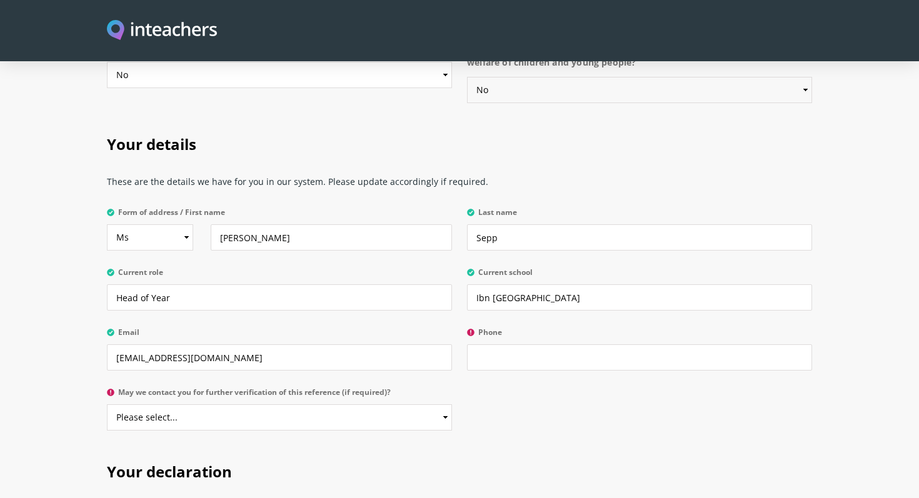
scroll to position [2829, 0]
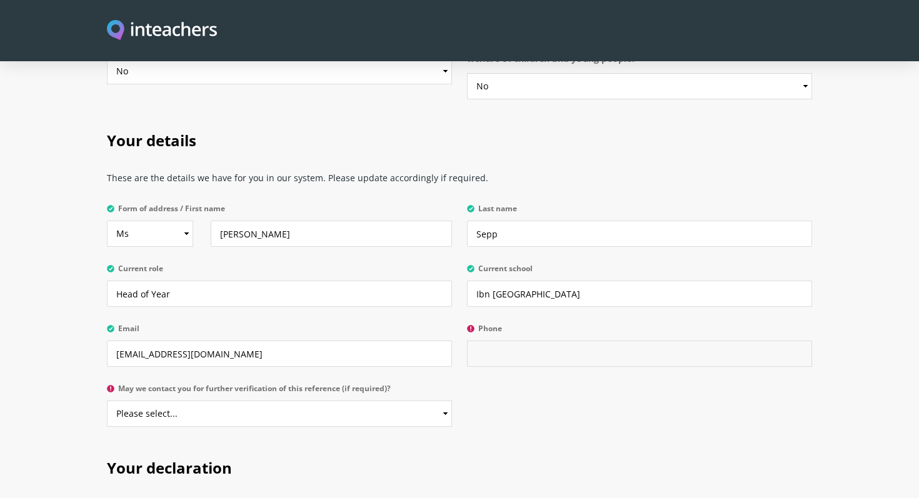
click at [529, 341] on input "Phone" at bounding box center [639, 354] width 345 height 26
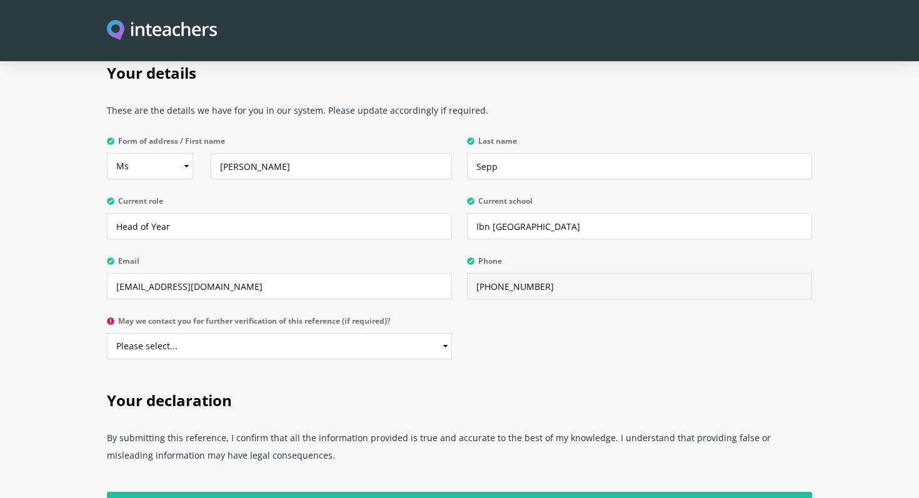
scroll to position [2897, 0]
type input "[PHONE_NUMBER]"
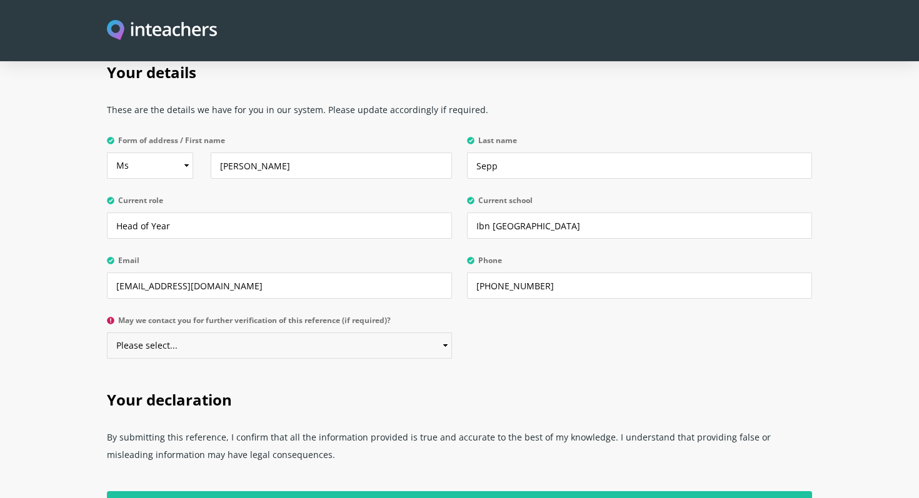
click at [448, 333] on select "Please select... Yes No" at bounding box center [279, 346] width 345 height 26
select select "Yes"
click at [107, 333] on select "Please select... Yes No" at bounding box center [279, 346] width 345 height 26
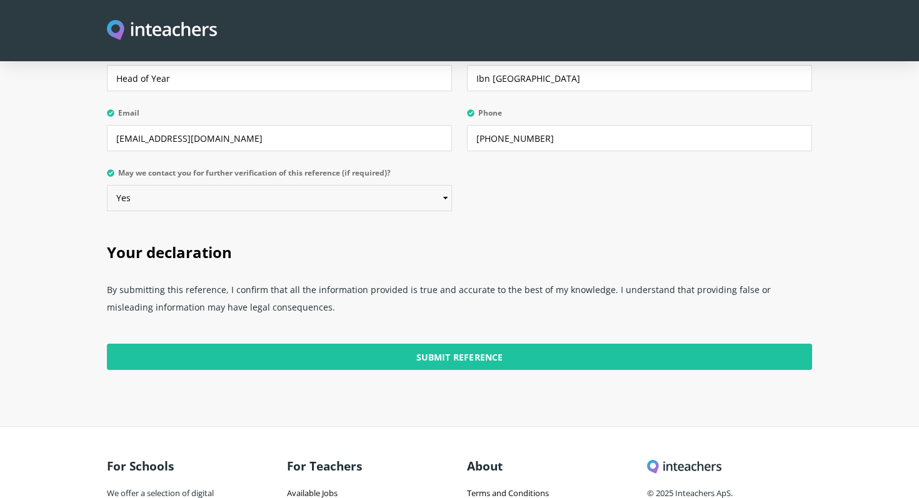
scroll to position [3081, 0]
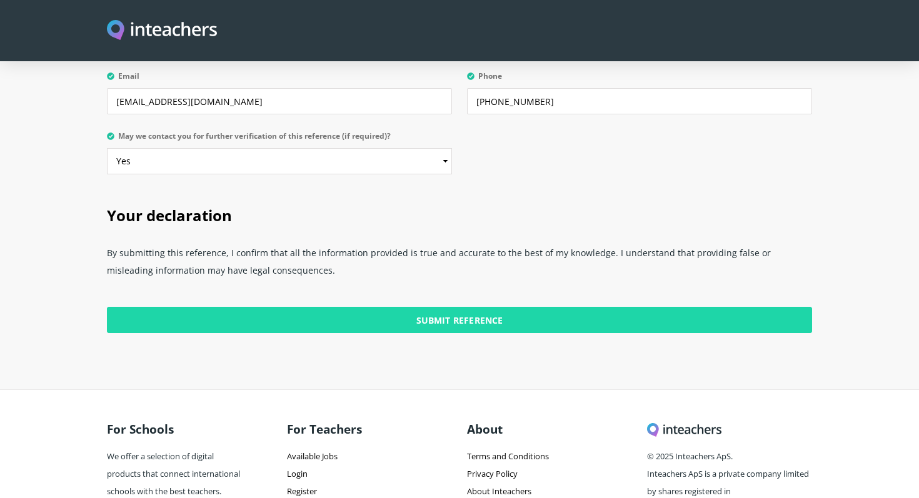
click at [492, 307] on input "Submit Reference" at bounding box center [459, 320] width 705 height 26
